Goal: Consume media (video, audio)

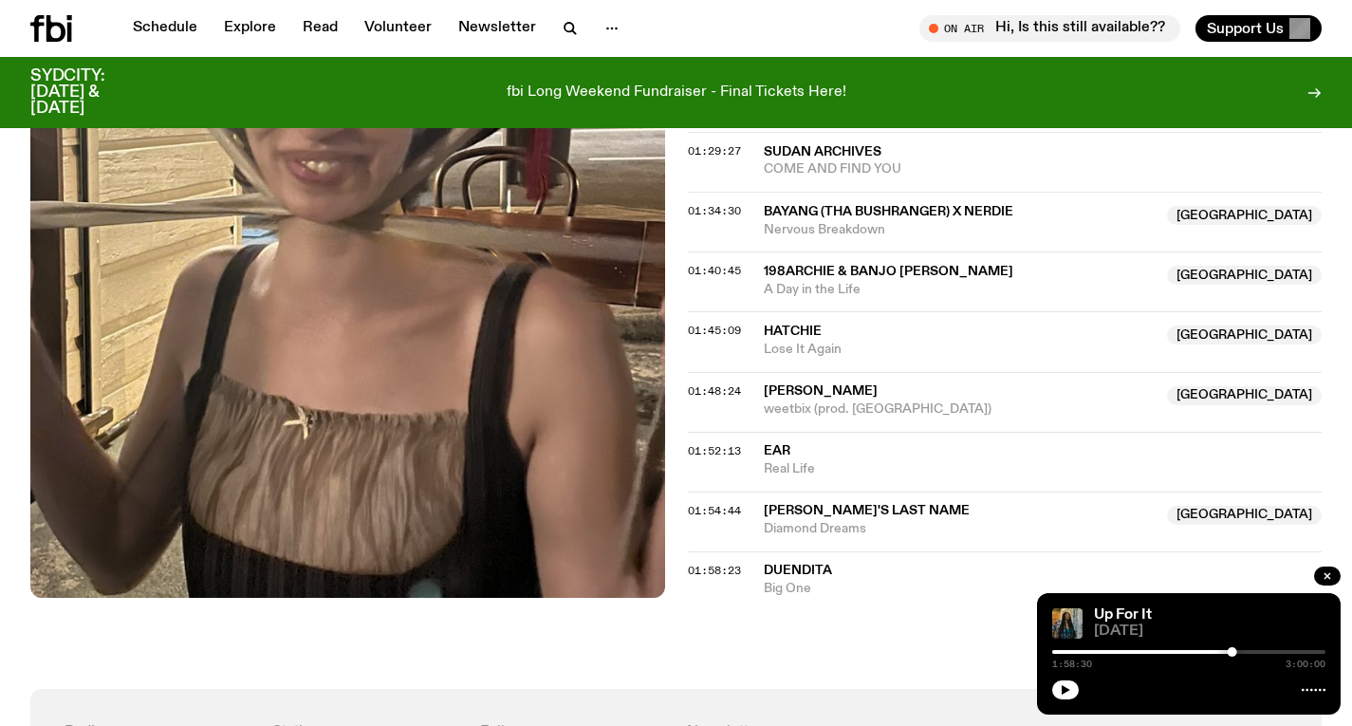
scroll to position [1837, 0]
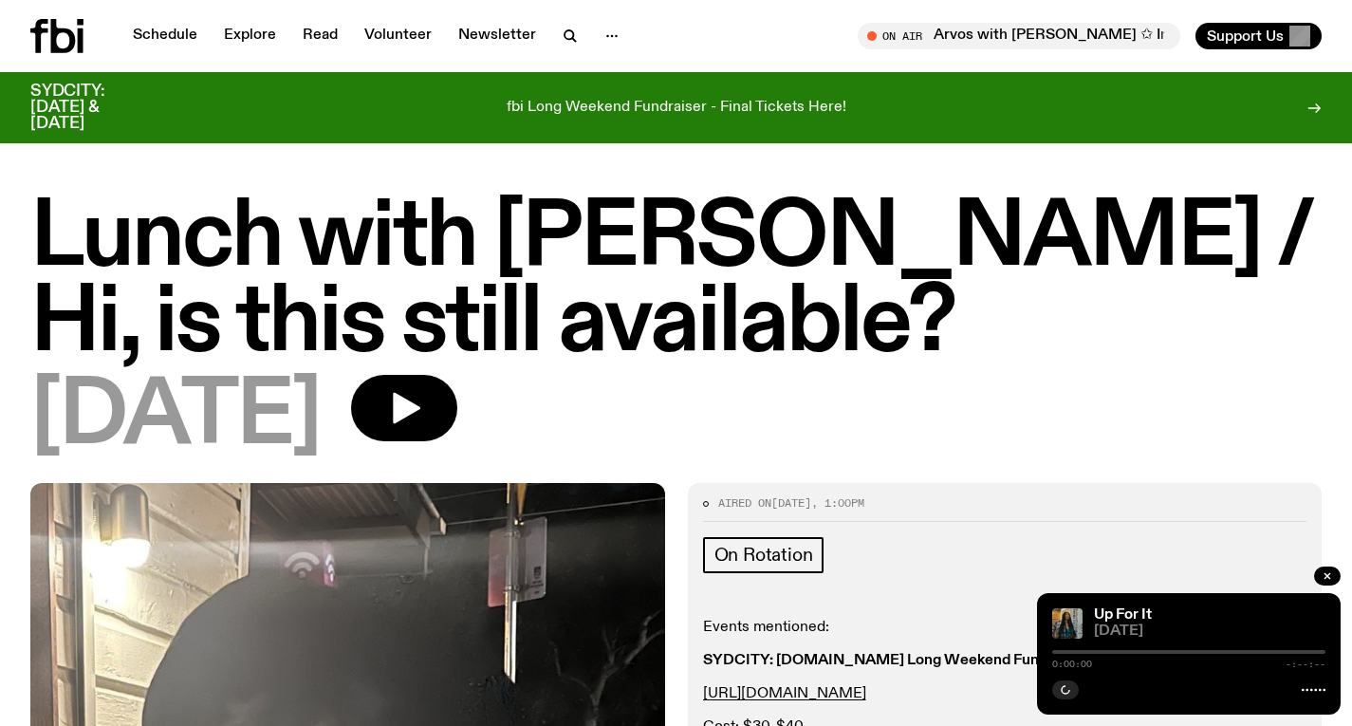
click at [65, 29] on icon at bounding box center [63, 36] width 25 height 34
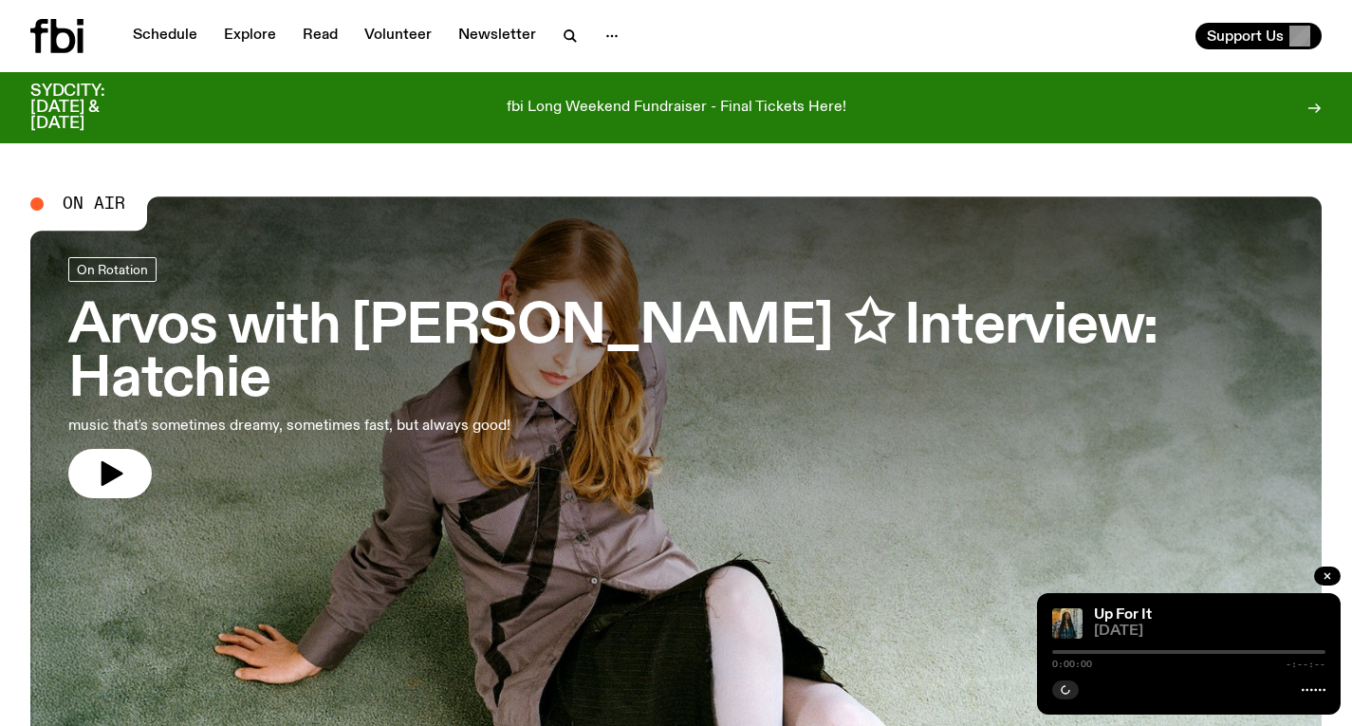
click at [388, 306] on h3 "Arvos with [PERSON_NAME] ✩ Interview: Hatchie" at bounding box center [675, 354] width 1215 height 106
